Goal: Information Seeking & Learning: Find specific fact

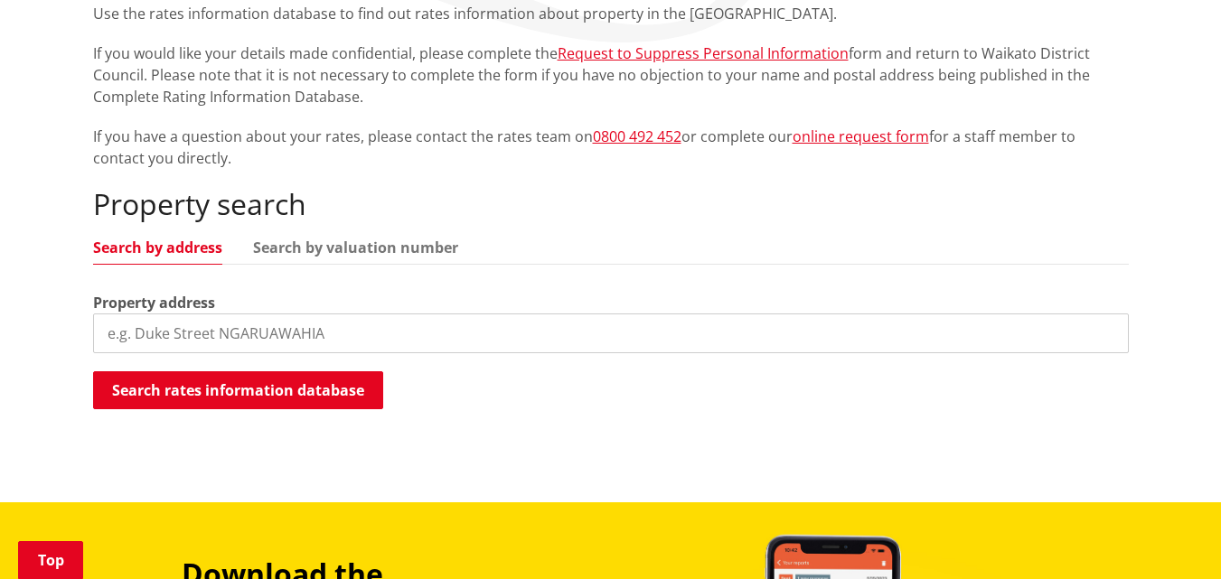
scroll to position [452, 0]
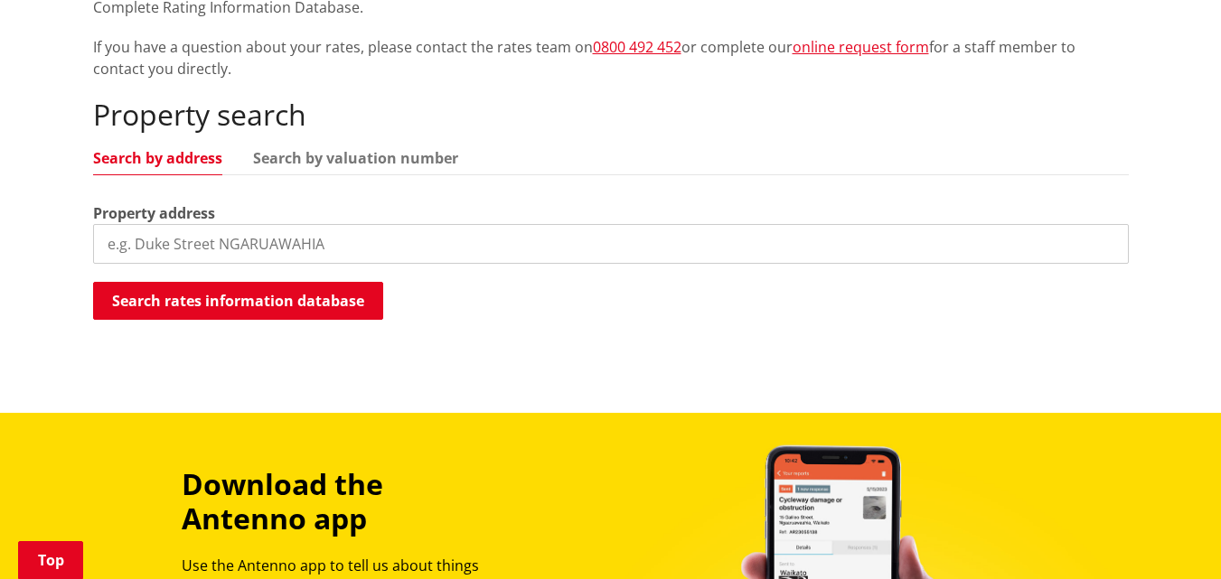
click at [182, 246] on input "search" at bounding box center [611, 244] width 1036 height 40
type input "48c devine road tamahere"
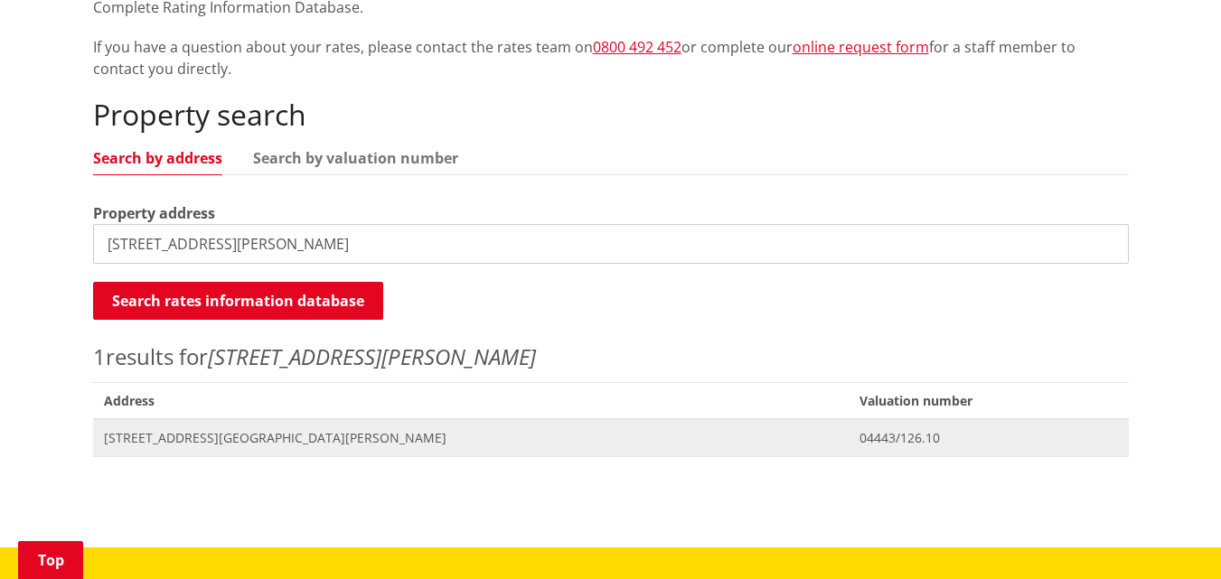
click at [246, 436] on span "[STREET_ADDRESS][GEOGRAPHIC_DATA][PERSON_NAME]" at bounding box center [471, 438] width 735 height 18
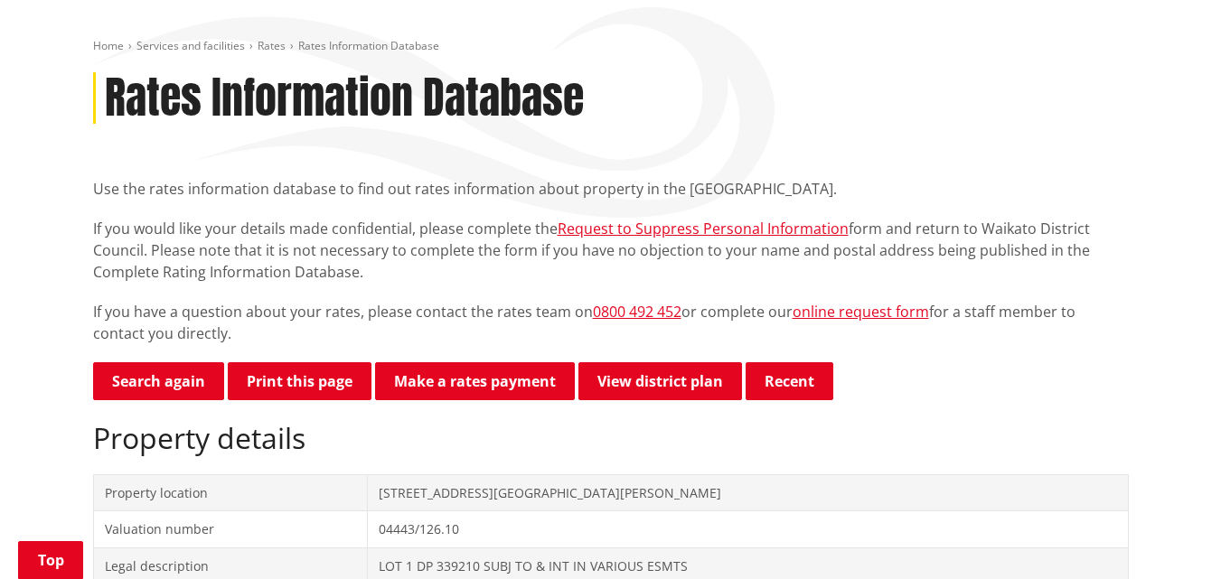
scroll to position [181, 0]
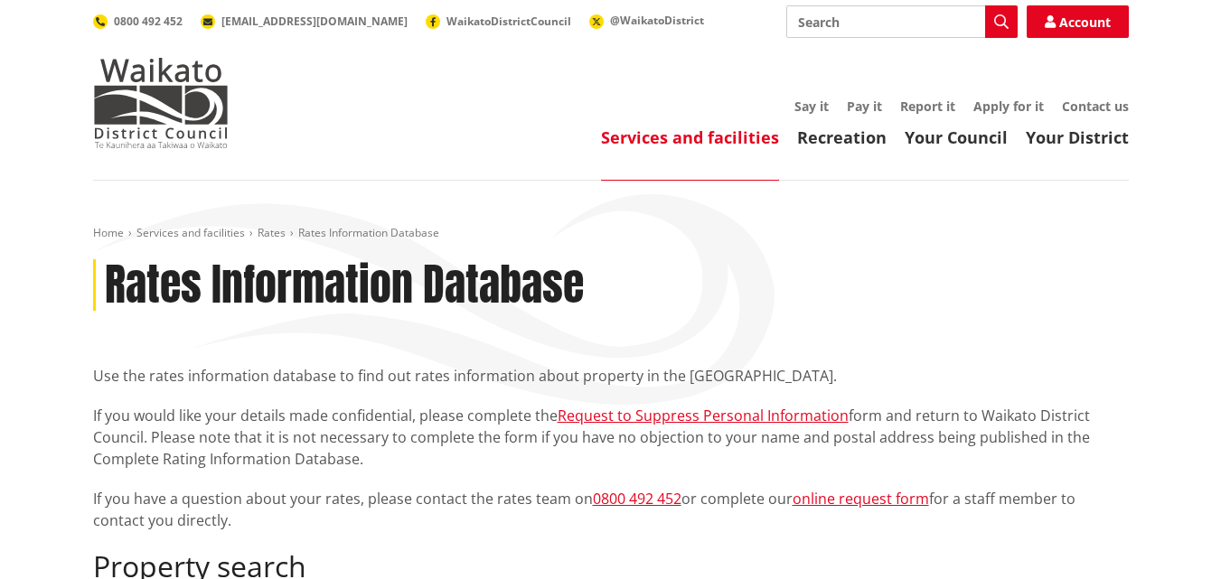
scroll to position [451, 0]
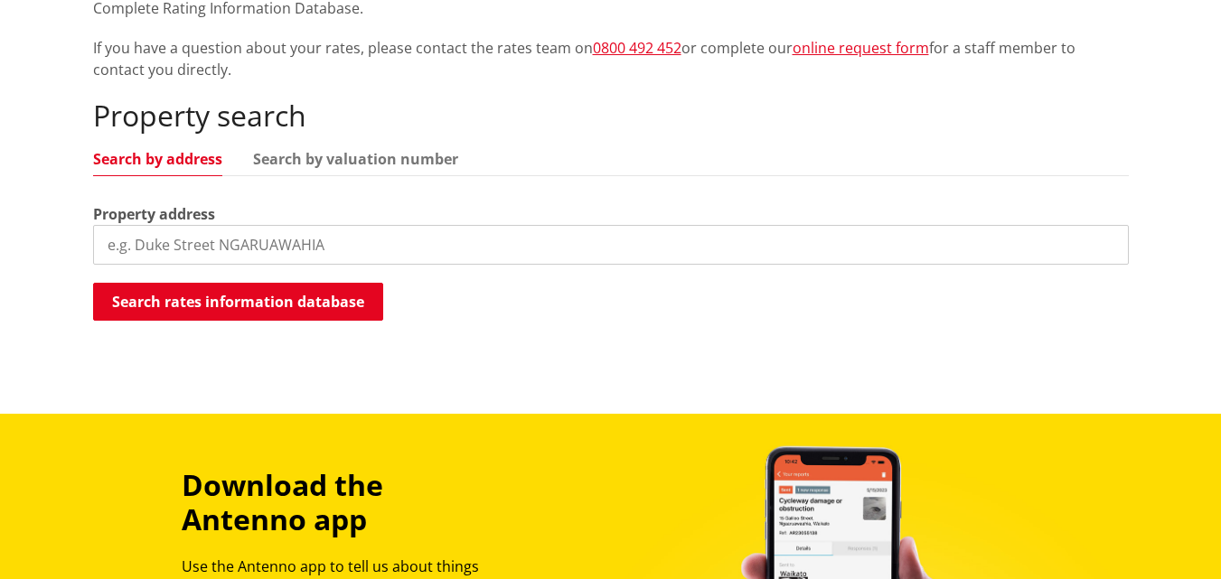
click at [321, 244] on input "search" at bounding box center [611, 245] width 1036 height 40
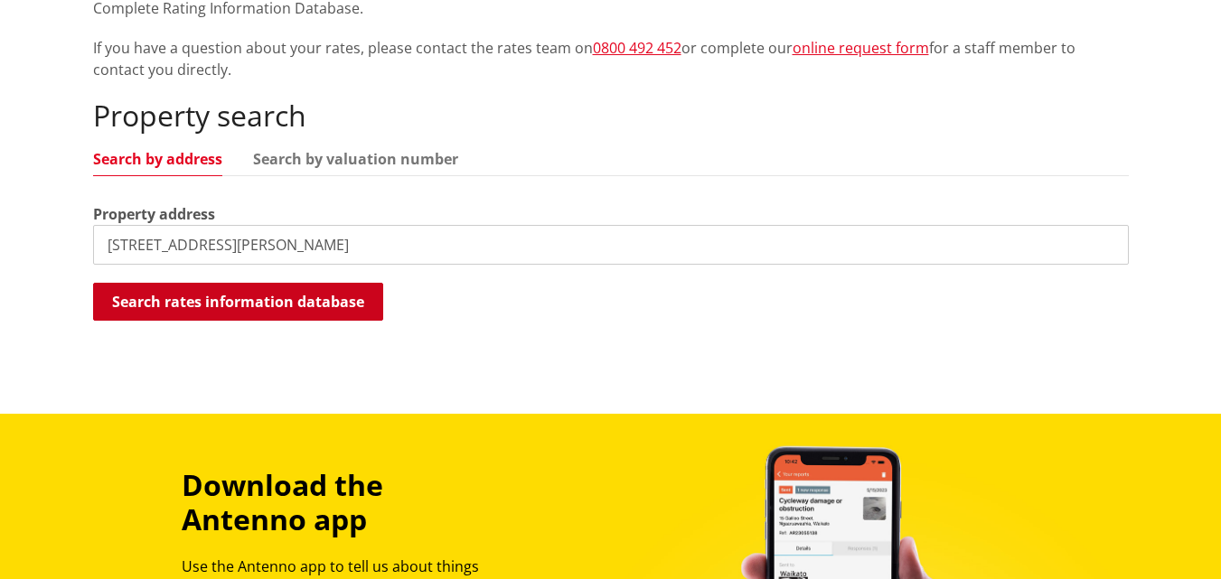
type input "48b devine road tamahere"
click at [284, 306] on button "Search rates information database" at bounding box center [238, 302] width 290 height 38
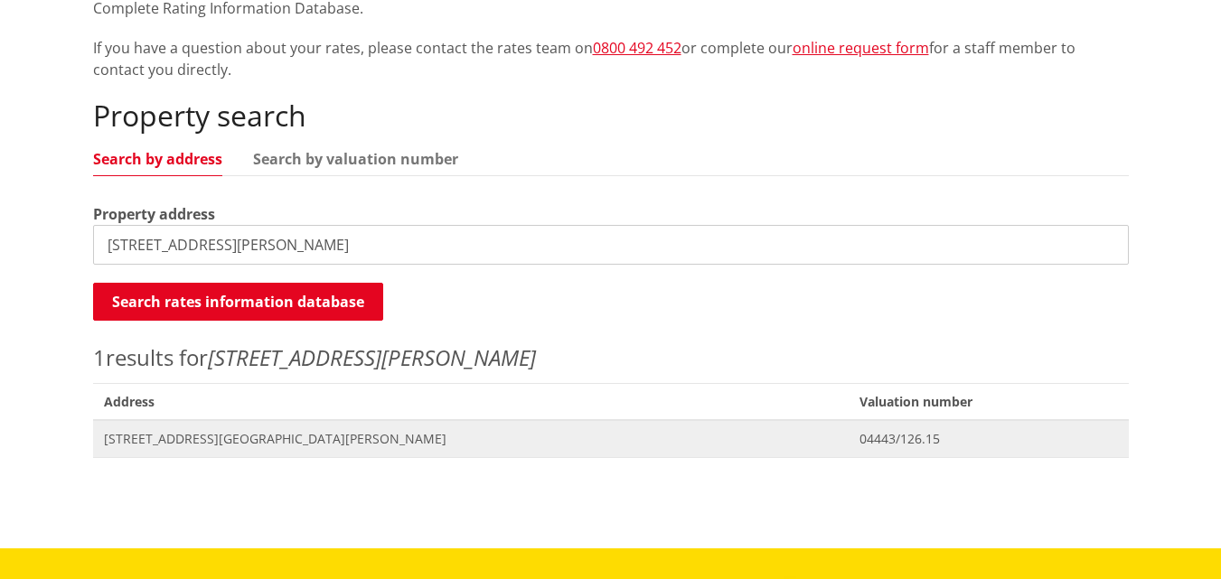
click at [242, 445] on span "[STREET_ADDRESS][GEOGRAPHIC_DATA][PERSON_NAME]" at bounding box center [471, 439] width 735 height 18
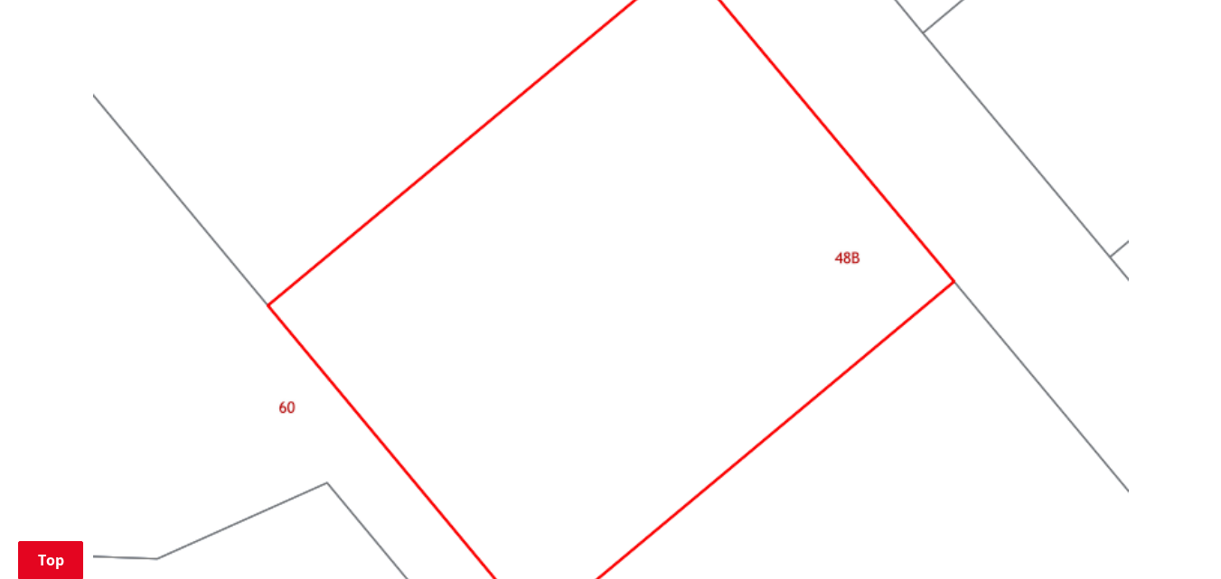
scroll to position [1808, 0]
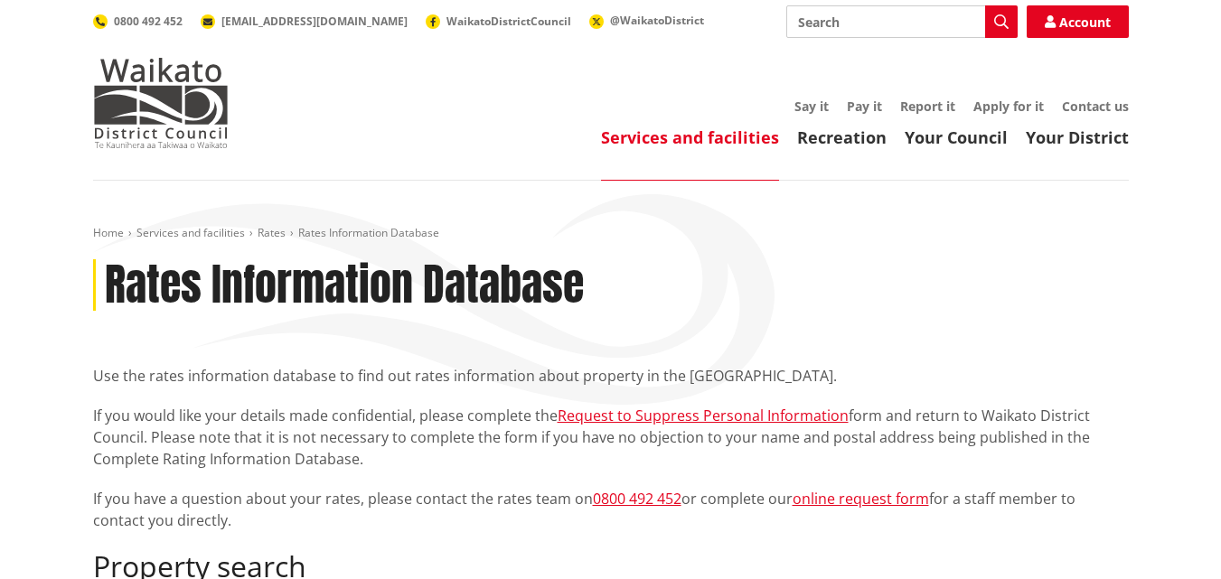
scroll to position [448, 0]
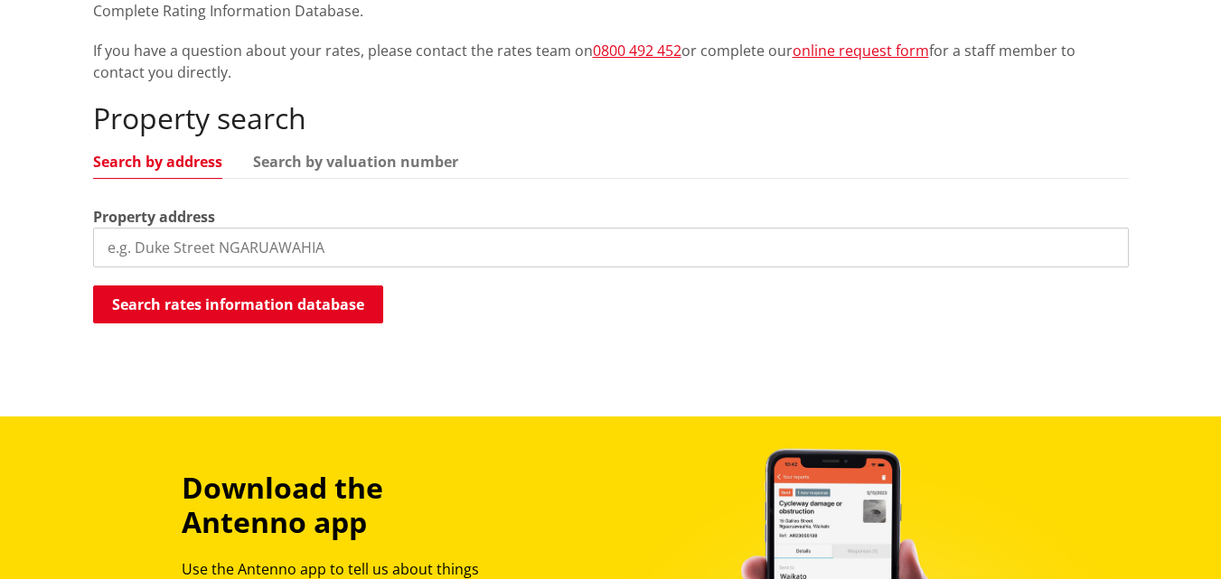
click at [208, 253] on input "search" at bounding box center [611, 248] width 1036 height 40
type input "48a devine road tamahere"
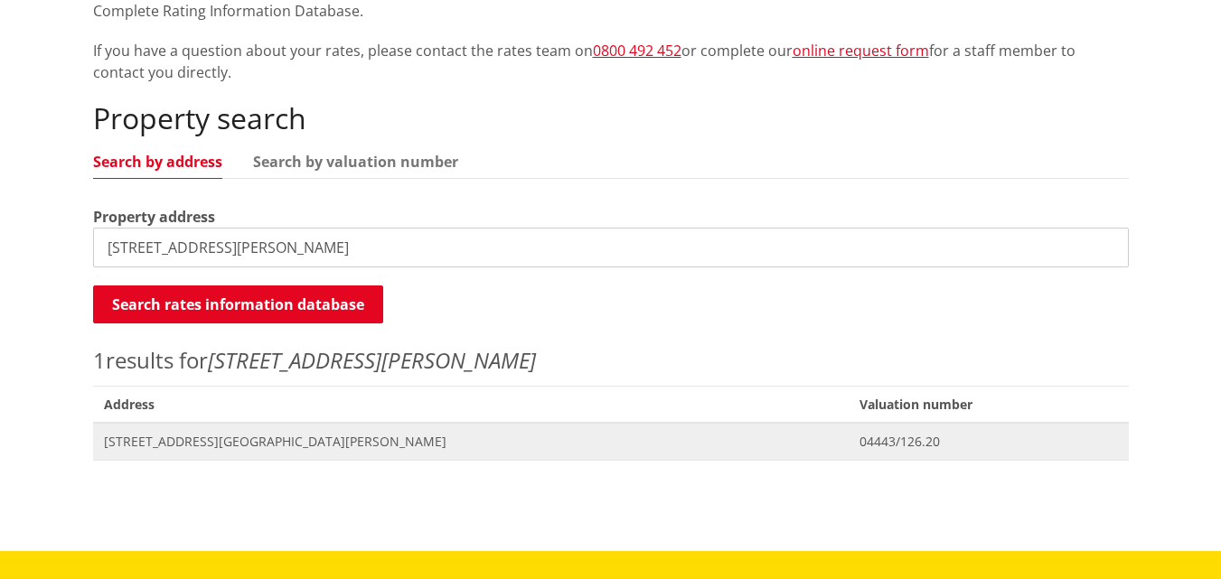
click at [250, 440] on span "48A Devine Road TAMAHERE" at bounding box center [471, 442] width 735 height 18
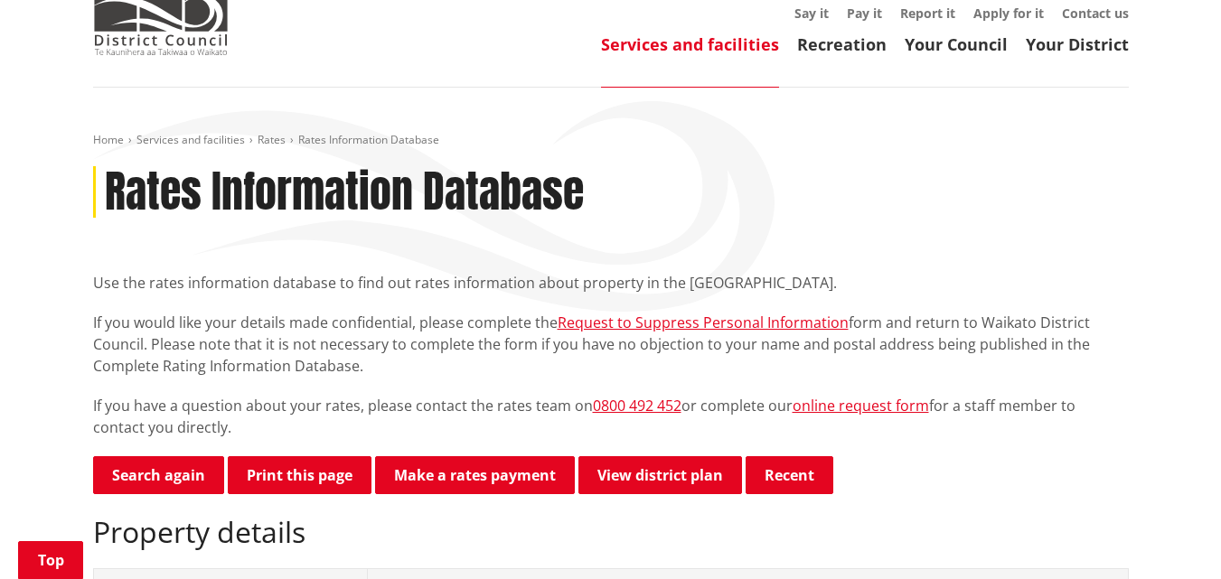
scroll to position [90, 0]
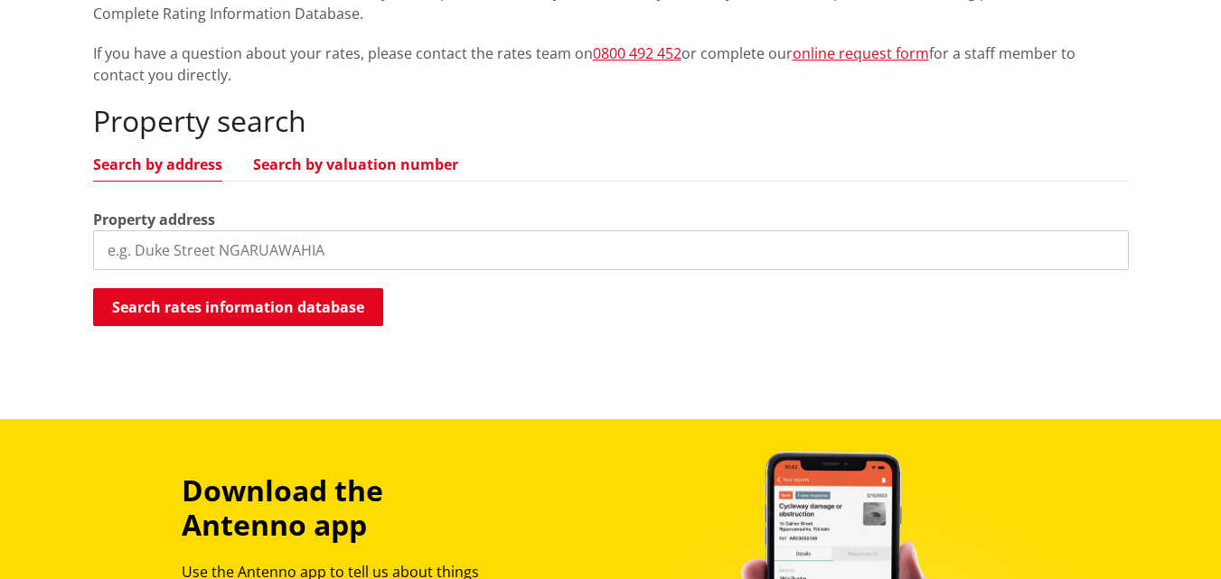
scroll to position [446, 0]
click at [228, 248] on input "search" at bounding box center [611, 251] width 1036 height 40
type input "48c devine road"
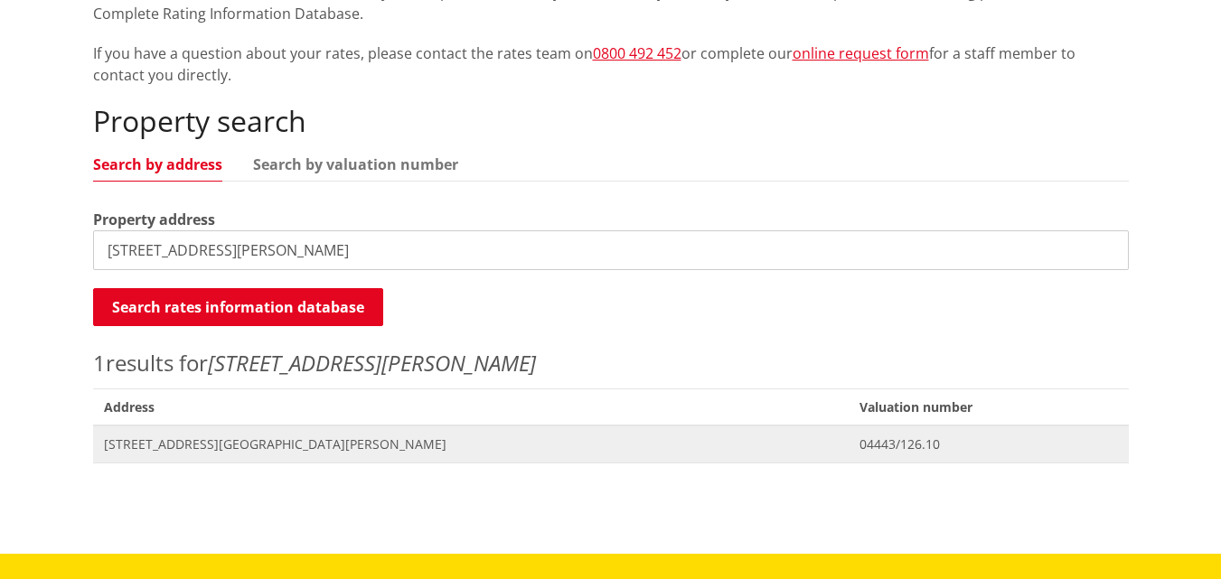
click at [252, 444] on span "[STREET_ADDRESS][GEOGRAPHIC_DATA][PERSON_NAME]" at bounding box center [471, 445] width 735 height 18
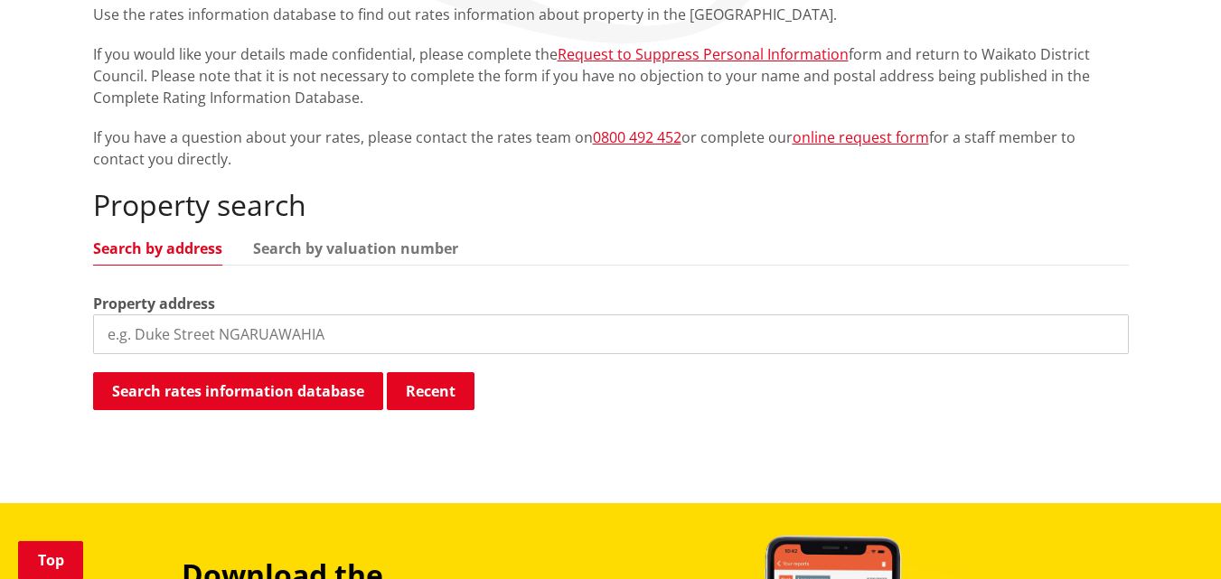
scroll to position [271, 0]
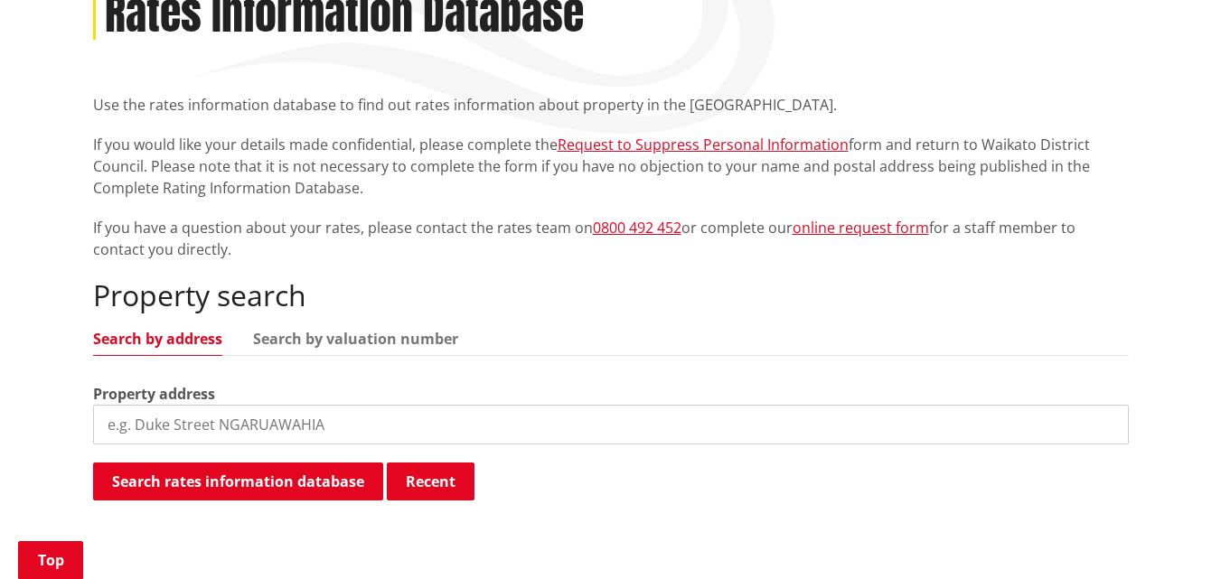
drag, startPoint x: 249, startPoint y: 416, endPoint x: 267, endPoint y: 416, distance: 18.1
click at [249, 416] on input "search" at bounding box center [611, 425] width 1036 height 40
type input "48c devine road"
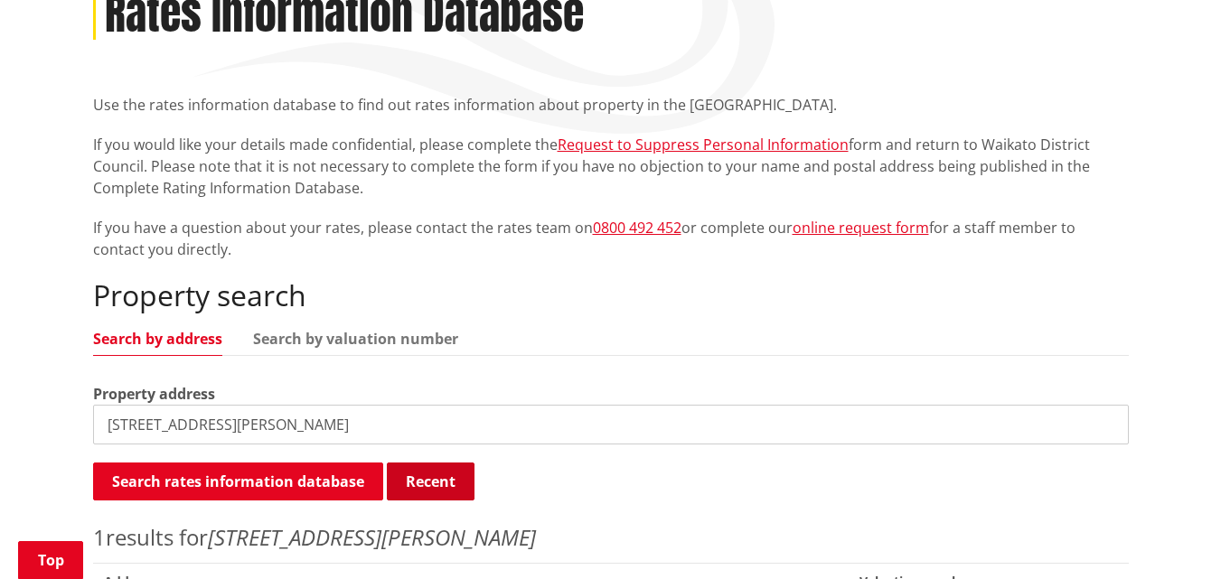
click at [442, 476] on button "Recent" at bounding box center [431, 482] width 88 height 38
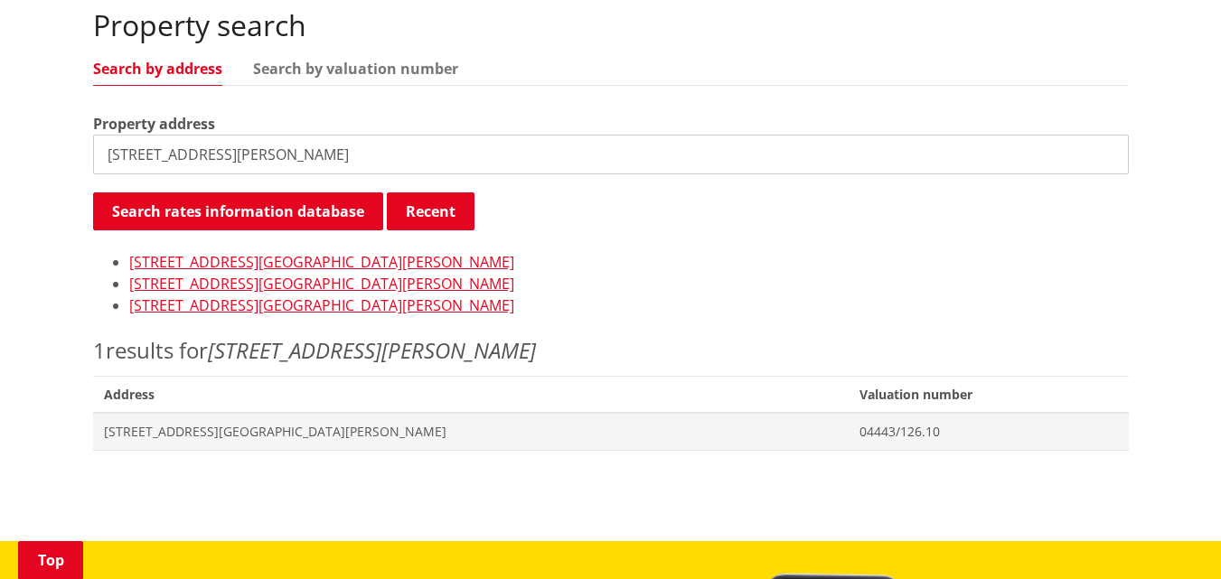
scroll to position [542, 0]
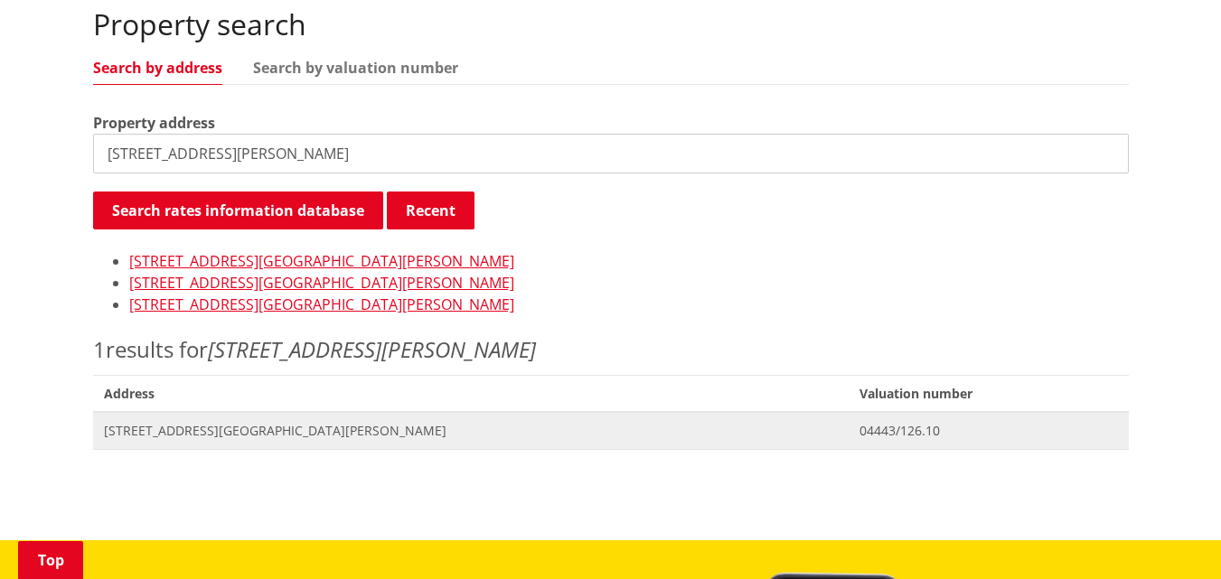
click at [281, 430] on span "[STREET_ADDRESS][GEOGRAPHIC_DATA][PERSON_NAME]" at bounding box center [471, 431] width 735 height 18
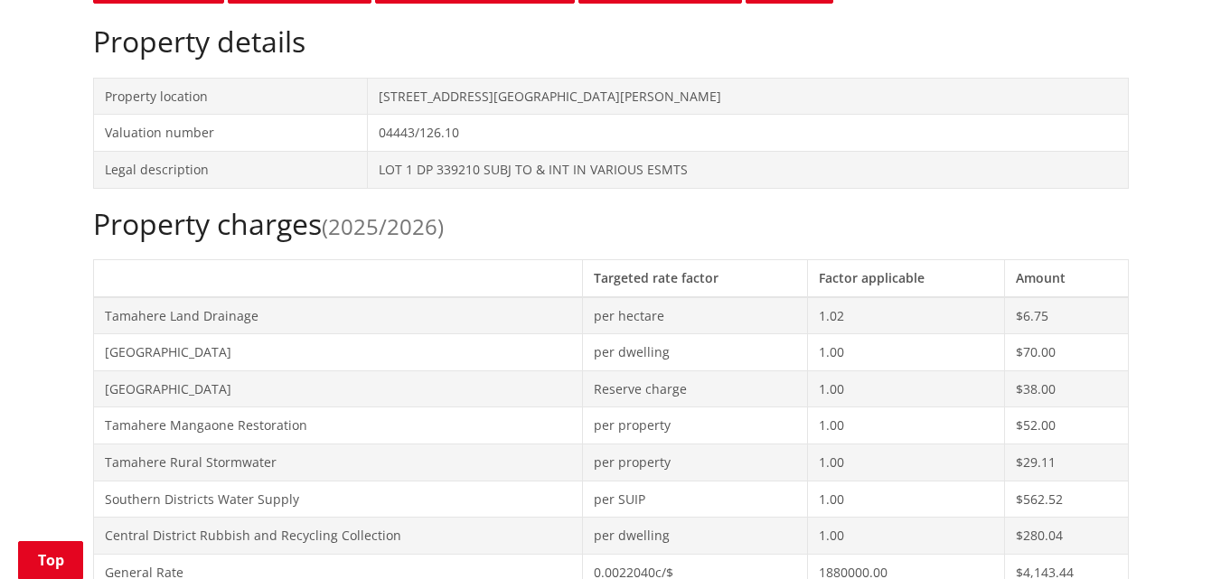
scroll to position [542, 0]
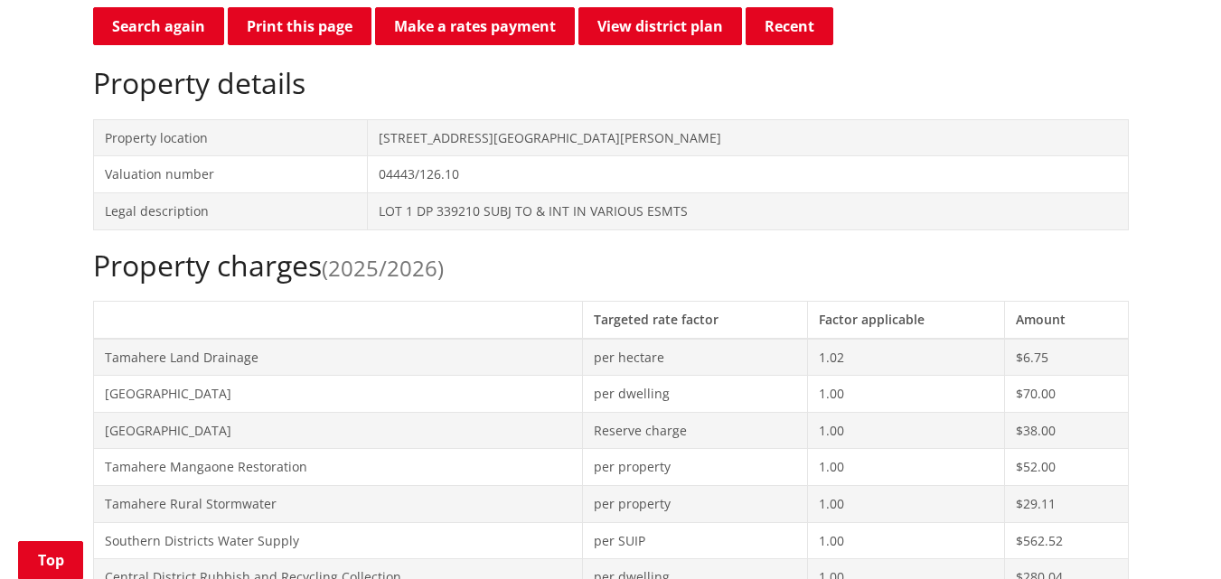
click at [510, 146] on td "[STREET_ADDRESS][GEOGRAPHIC_DATA][PERSON_NAME]" at bounding box center [748, 137] width 760 height 37
click at [511, 137] on td "[STREET_ADDRESS][GEOGRAPHIC_DATA][PERSON_NAME]" at bounding box center [748, 137] width 760 height 37
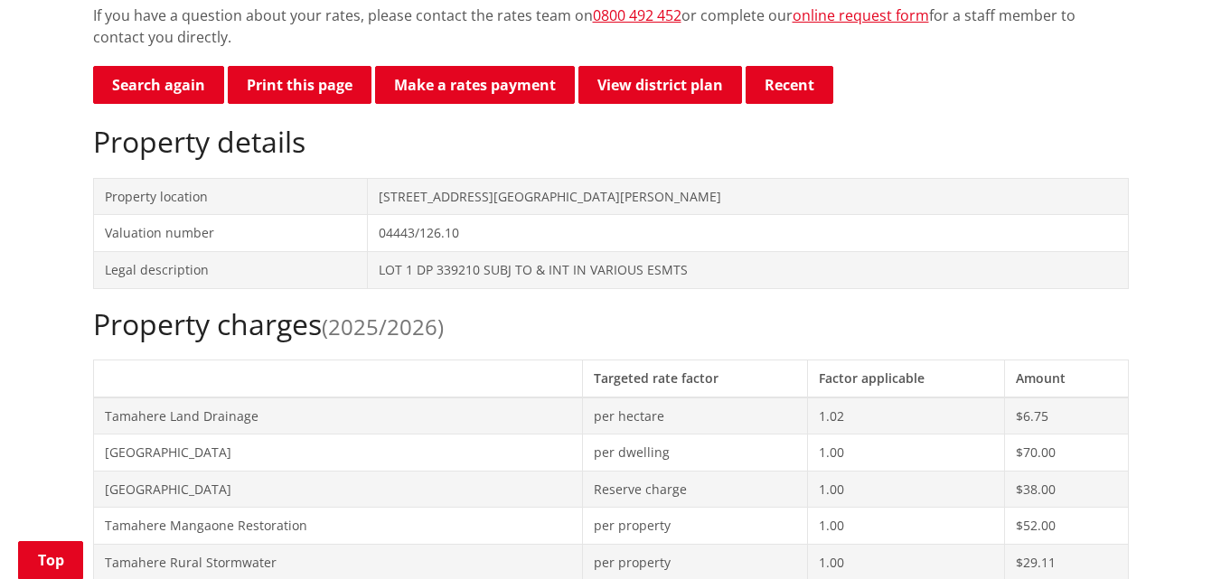
scroll to position [452, 0]
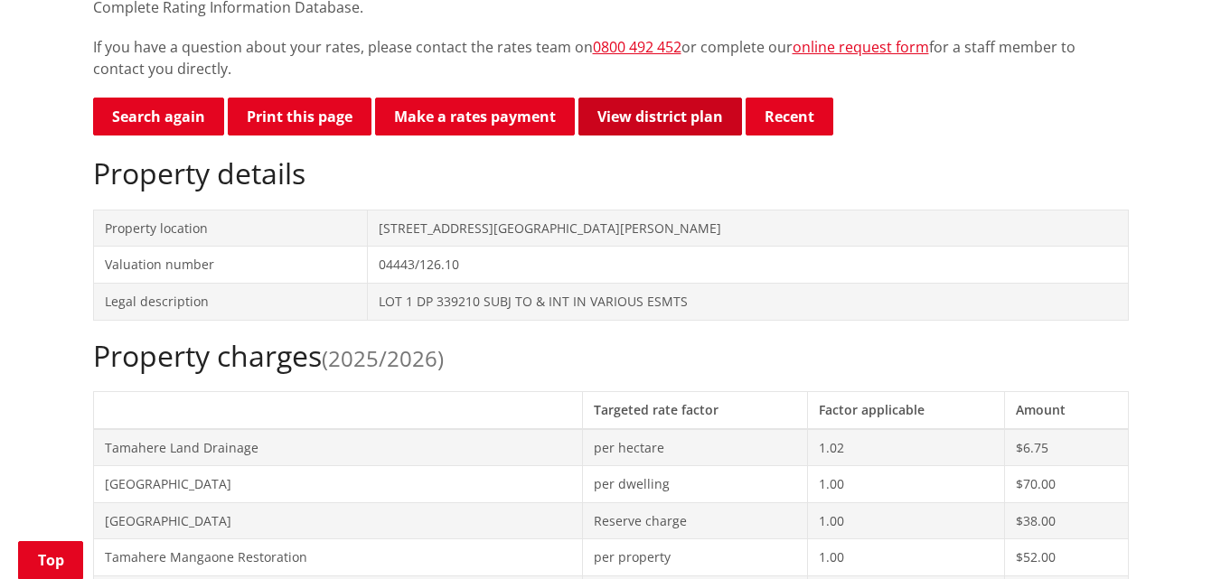
click at [630, 122] on link "View district plan" at bounding box center [661, 117] width 164 height 38
